Goal: Find contact information: Find contact information

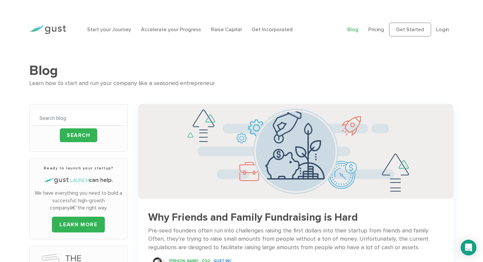
click at [56, 28] on img at bounding box center [47, 29] width 37 height 9
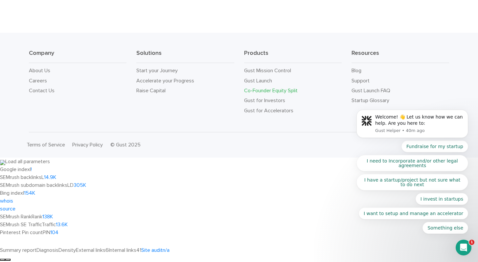
scroll to position [3120, 0]
click at [43, 94] on link "Contact Us" at bounding box center [42, 90] width 26 height 6
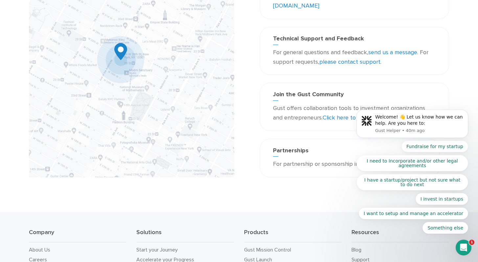
scroll to position [111, 0]
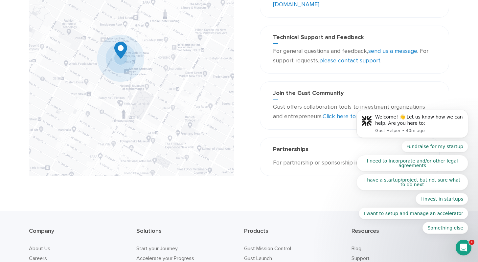
click at [376, 166] on link "send us a message" at bounding box center [400, 162] width 49 height 7
